Goal: Task Accomplishment & Management: Manage account settings

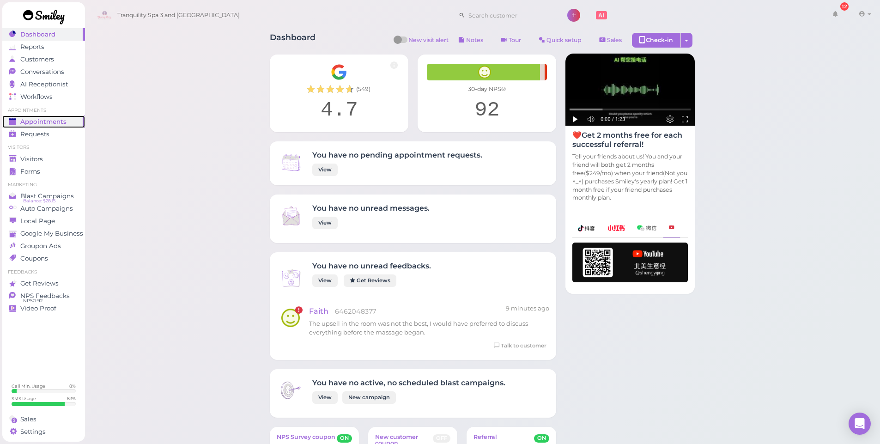
click at [54, 124] on span "Appointments" at bounding box center [43, 122] width 46 height 8
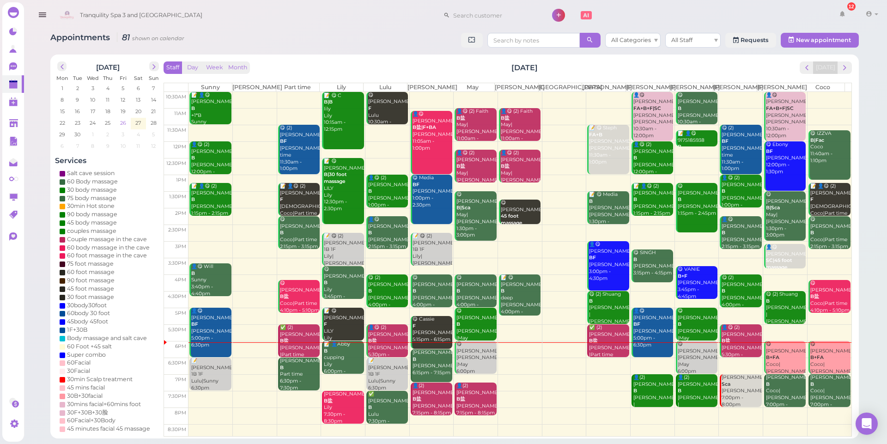
click at [120, 124] on span "26" at bounding box center [123, 123] width 8 height 8
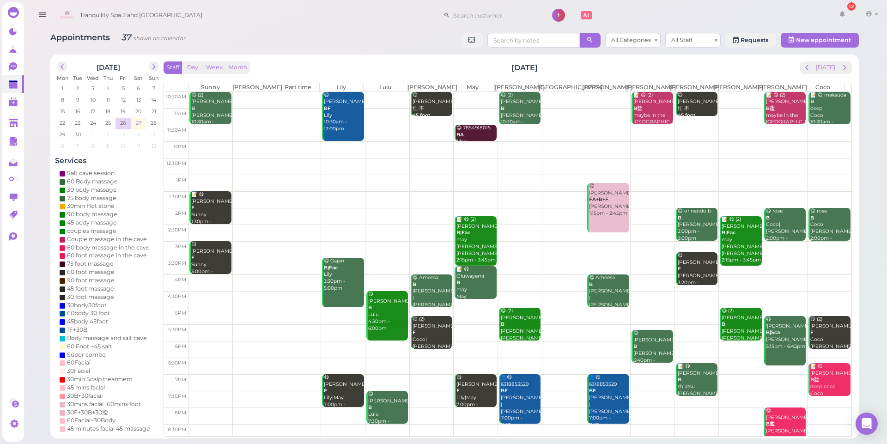
click at [139, 125] on span "27" at bounding box center [138, 123] width 7 height 8
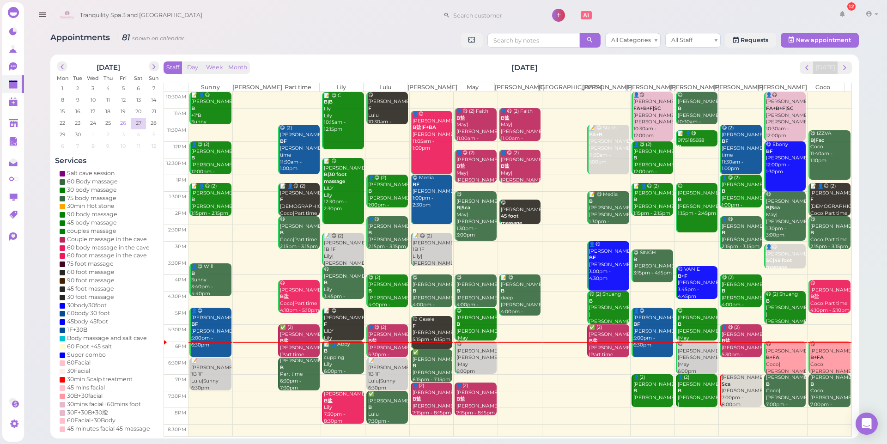
click at [124, 123] on span "26" at bounding box center [123, 123] width 8 height 8
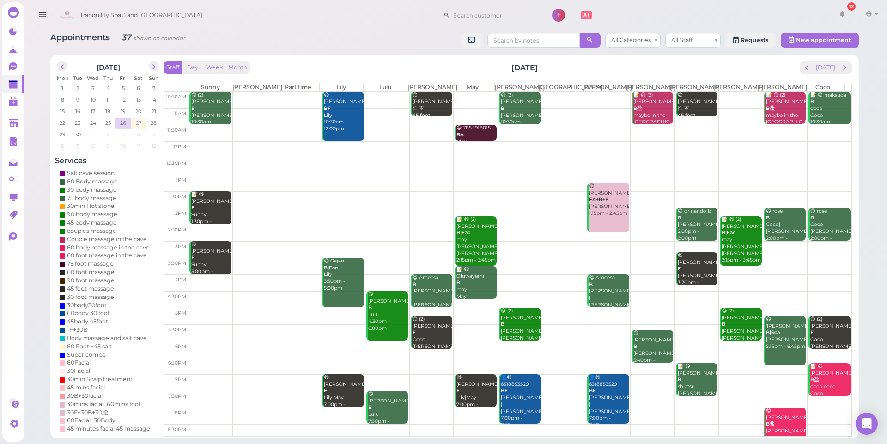
click at [138, 125] on span "27" at bounding box center [138, 123] width 7 height 8
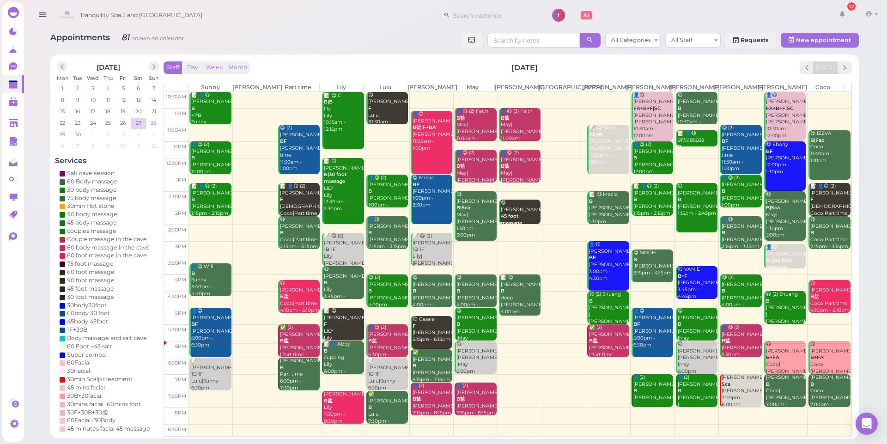
click at [153, 126] on span "28" at bounding box center [154, 123] width 8 height 8
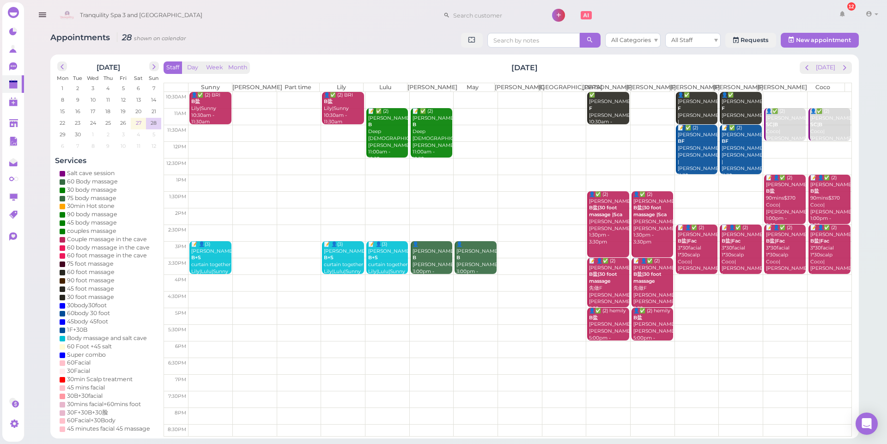
click at [138, 124] on span "27" at bounding box center [138, 123] width 7 height 8
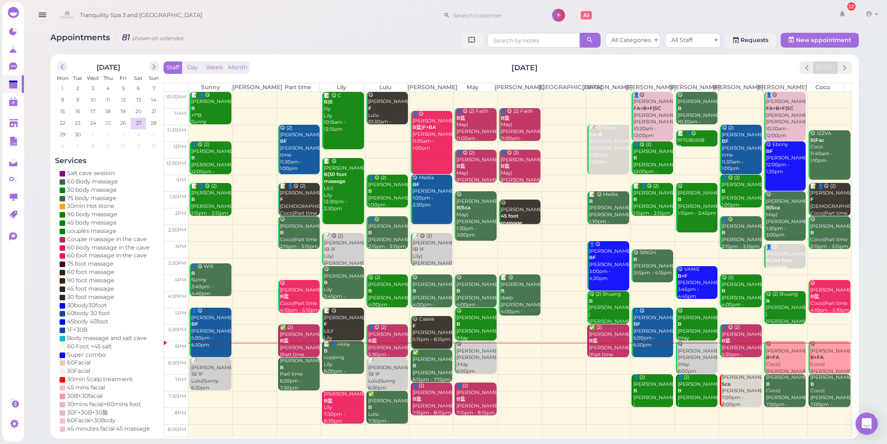
click at [105, 125] on span "25" at bounding box center [107, 123] width 7 height 8
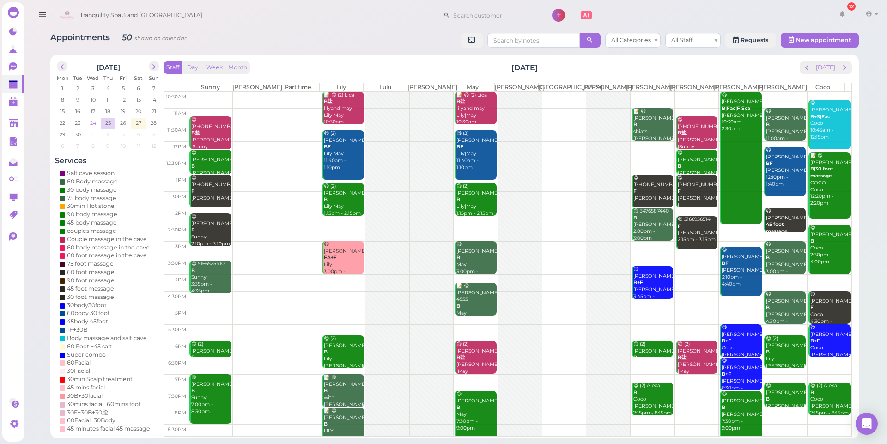
click at [90, 123] on span "24" at bounding box center [93, 123] width 8 height 8
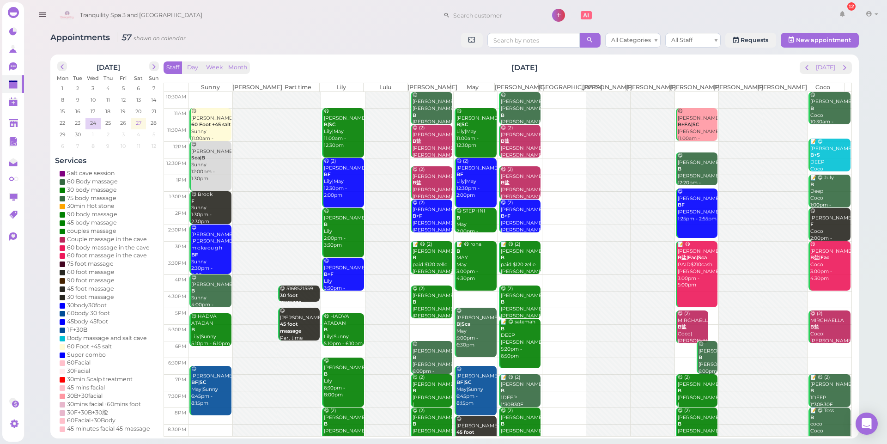
click at [140, 123] on span "27" at bounding box center [138, 123] width 7 height 8
